Goal: Transaction & Acquisition: Purchase product/service

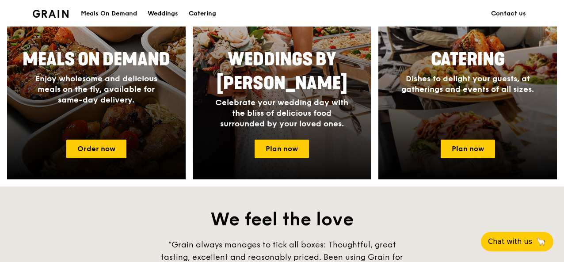
scroll to position [442, 0]
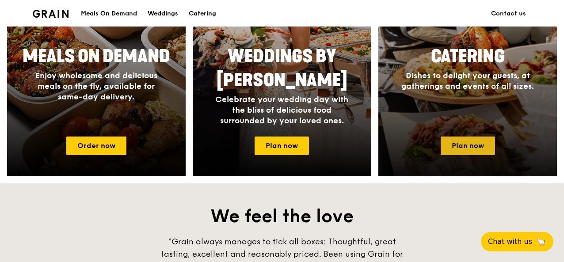
click at [467, 146] on link "Plan now" at bounding box center [468, 146] width 54 height 19
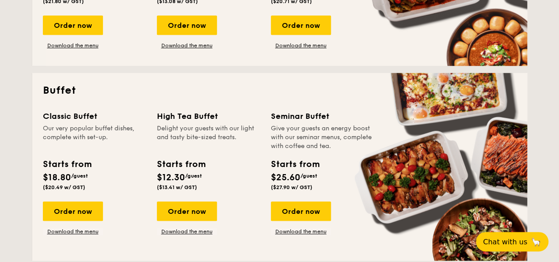
scroll to position [310, 0]
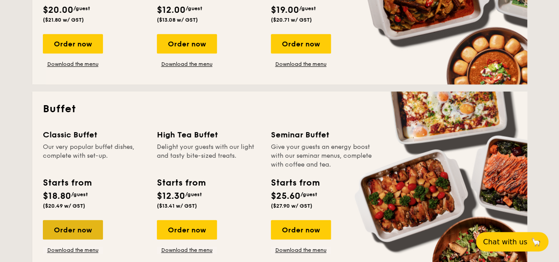
click at [80, 230] on div "Order now" at bounding box center [73, 229] width 60 height 19
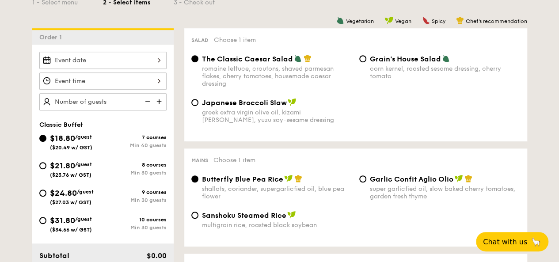
scroll to position [177, 0]
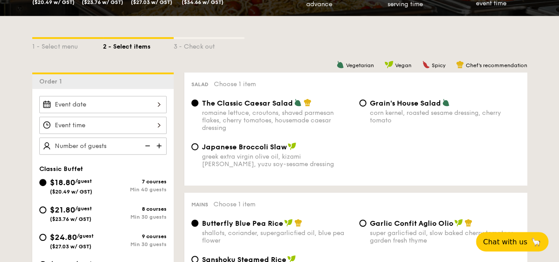
click at [156, 208] on div "8 courses" at bounding box center [135, 209] width 64 height 6
click at [46, 208] on input "$21.80 /guest ($23.76 w/ GST) 8 courses Min 30 guests" at bounding box center [42, 210] width 7 height 7
radio input "true"
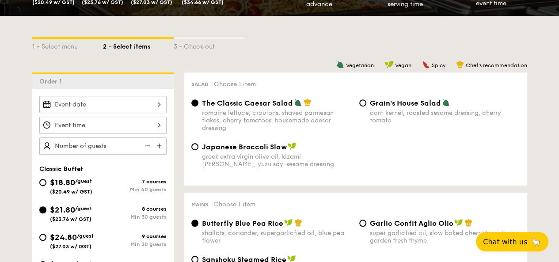
radio input "true"
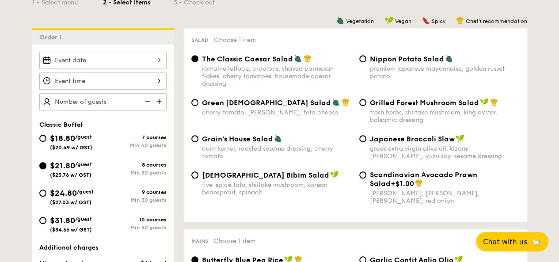
scroll to position [0, 0]
